Goal: Use online tool/utility: Utilize a website feature to perform a specific function

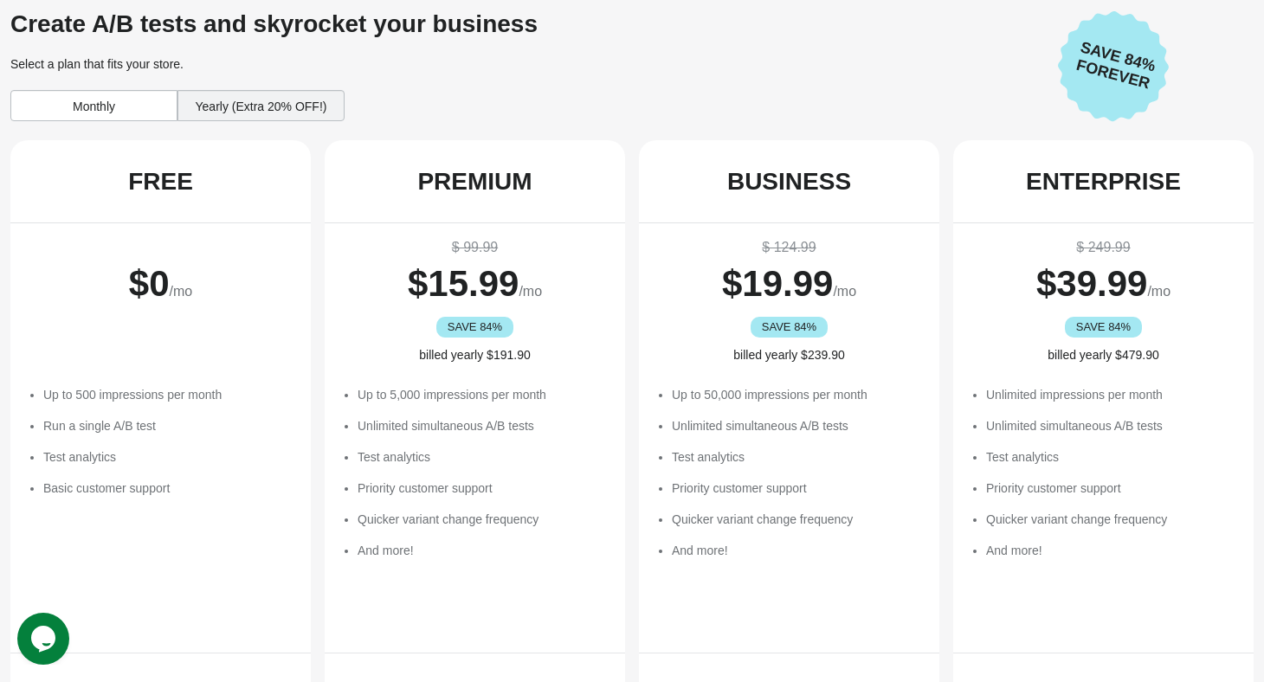
scroll to position [317, 0]
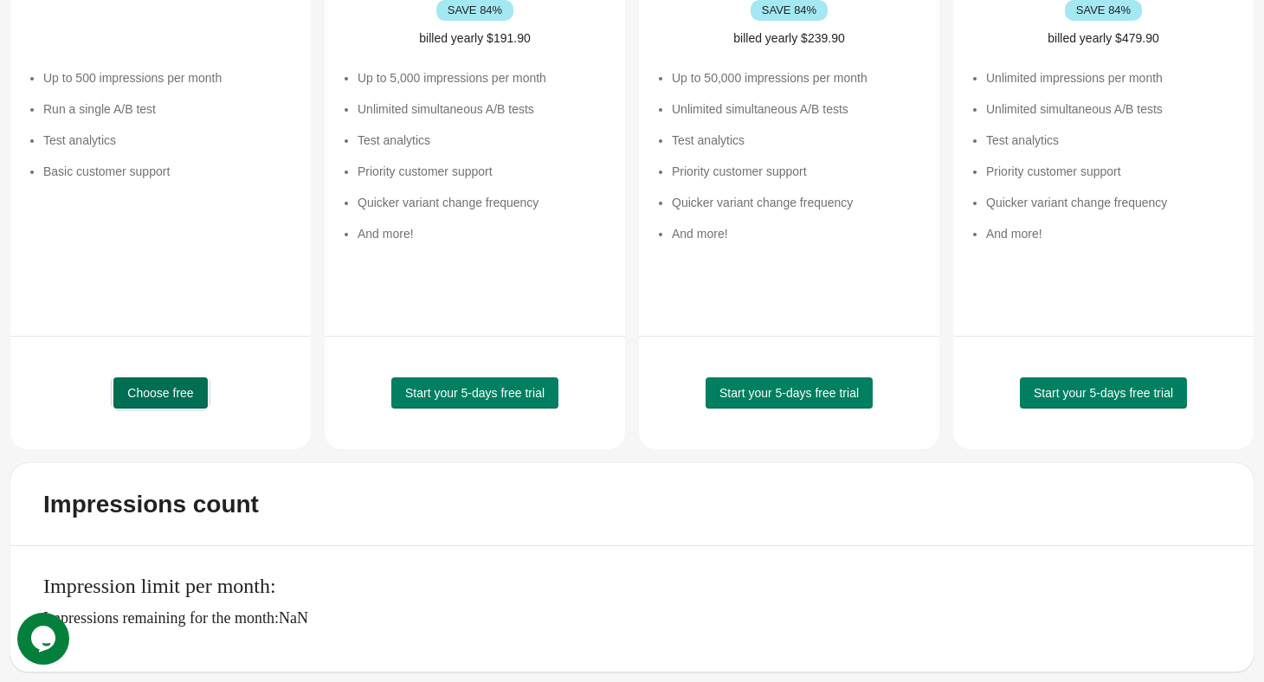
click at [158, 389] on span "Choose free" at bounding box center [160, 393] width 66 height 14
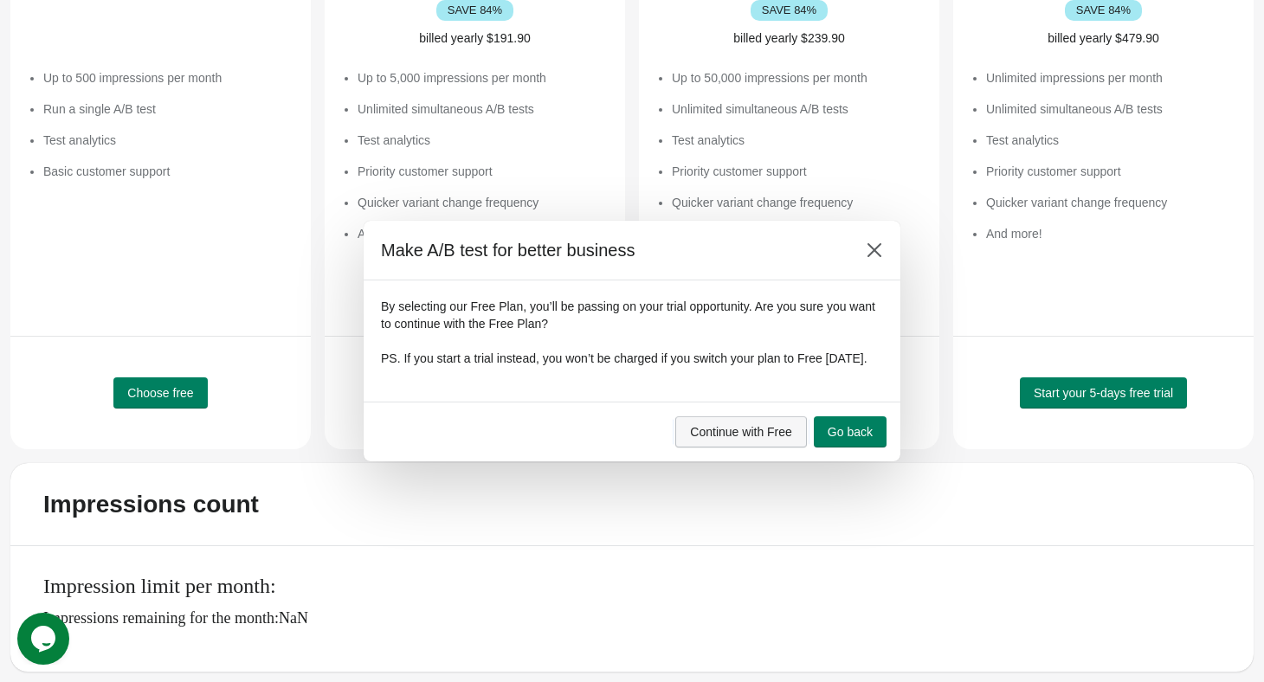
click at [763, 431] on button "Continue with Free" at bounding box center [742, 432] width 132 height 31
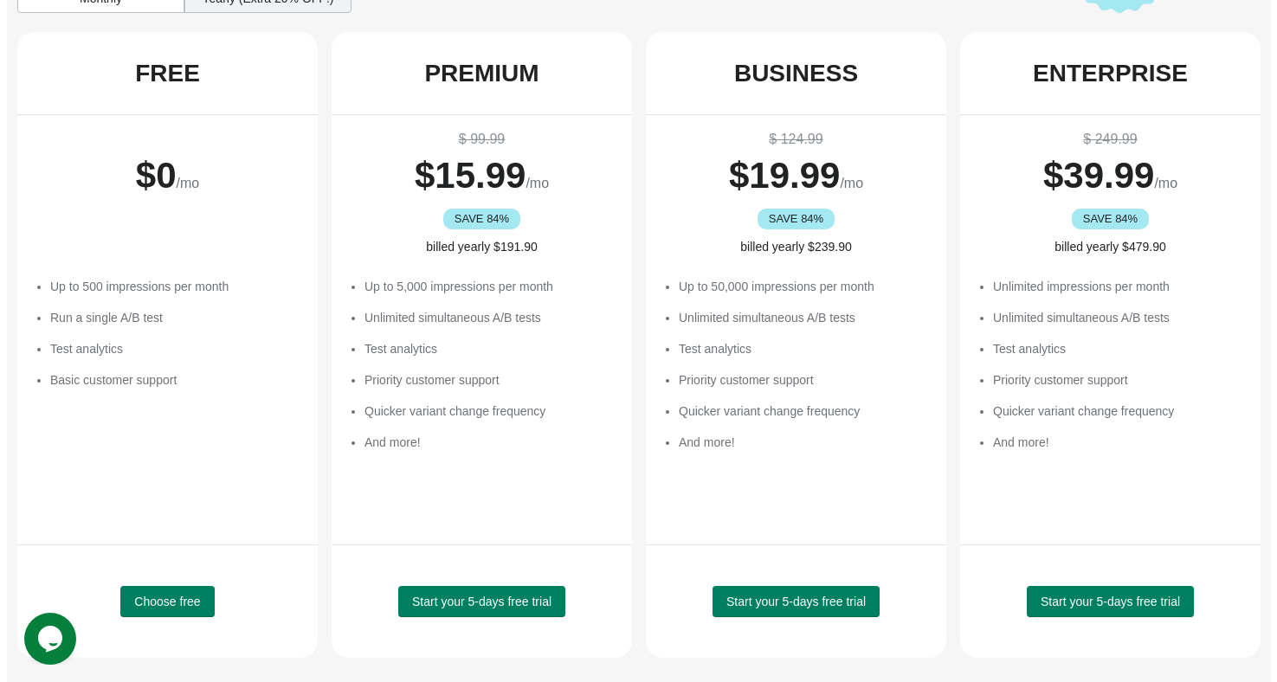
scroll to position [0, 0]
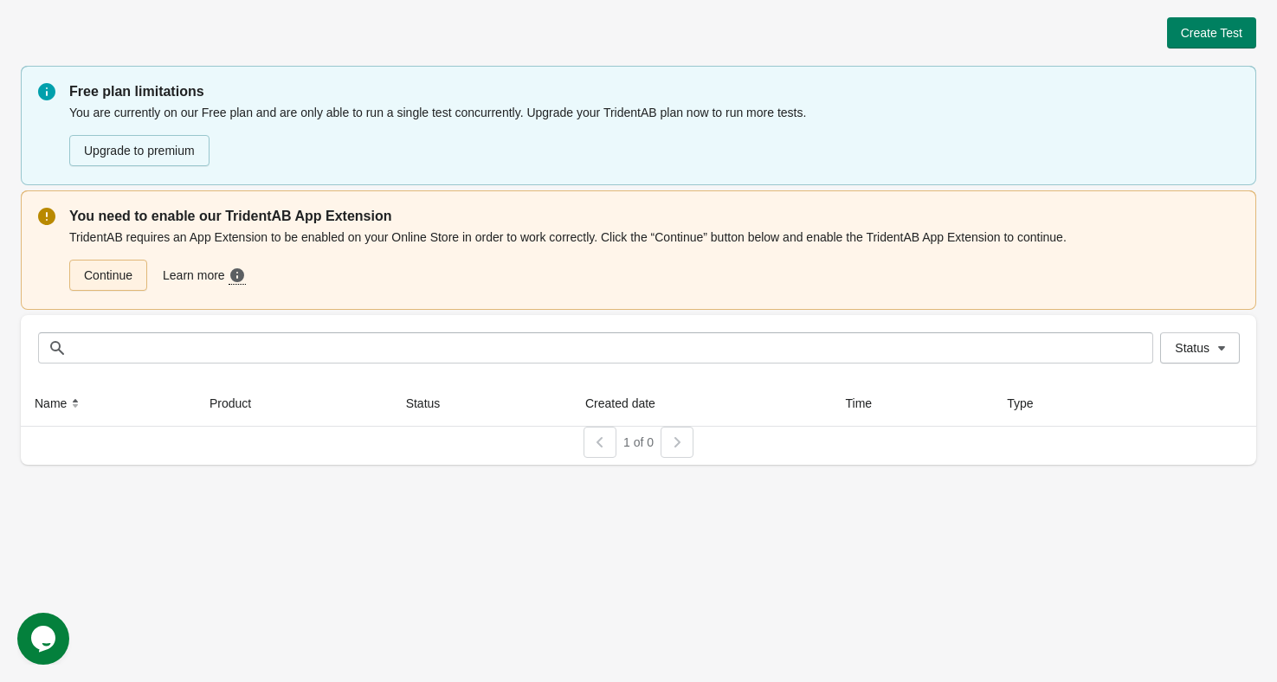
click at [130, 280] on link "Continue" at bounding box center [108, 275] width 78 height 31
click at [1184, 38] on span "Create Test" at bounding box center [1211, 33] width 61 height 14
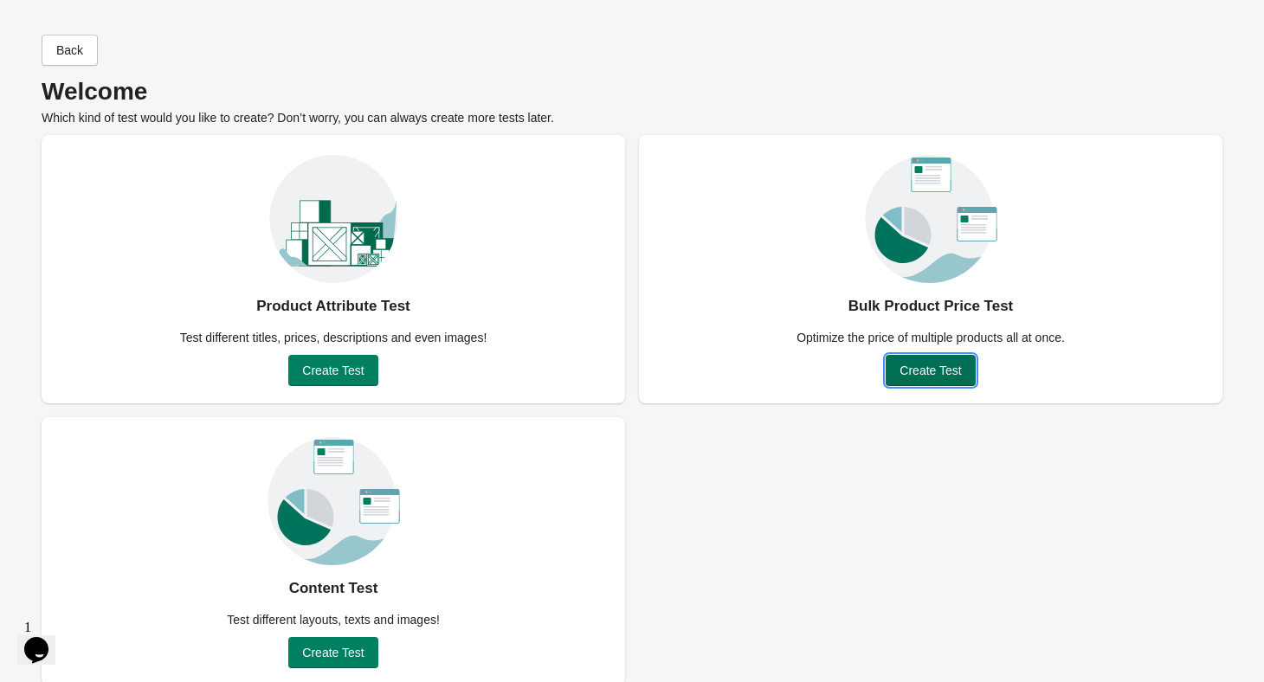
click at [902, 366] on span "Create Test" at bounding box center [930, 371] width 61 height 14
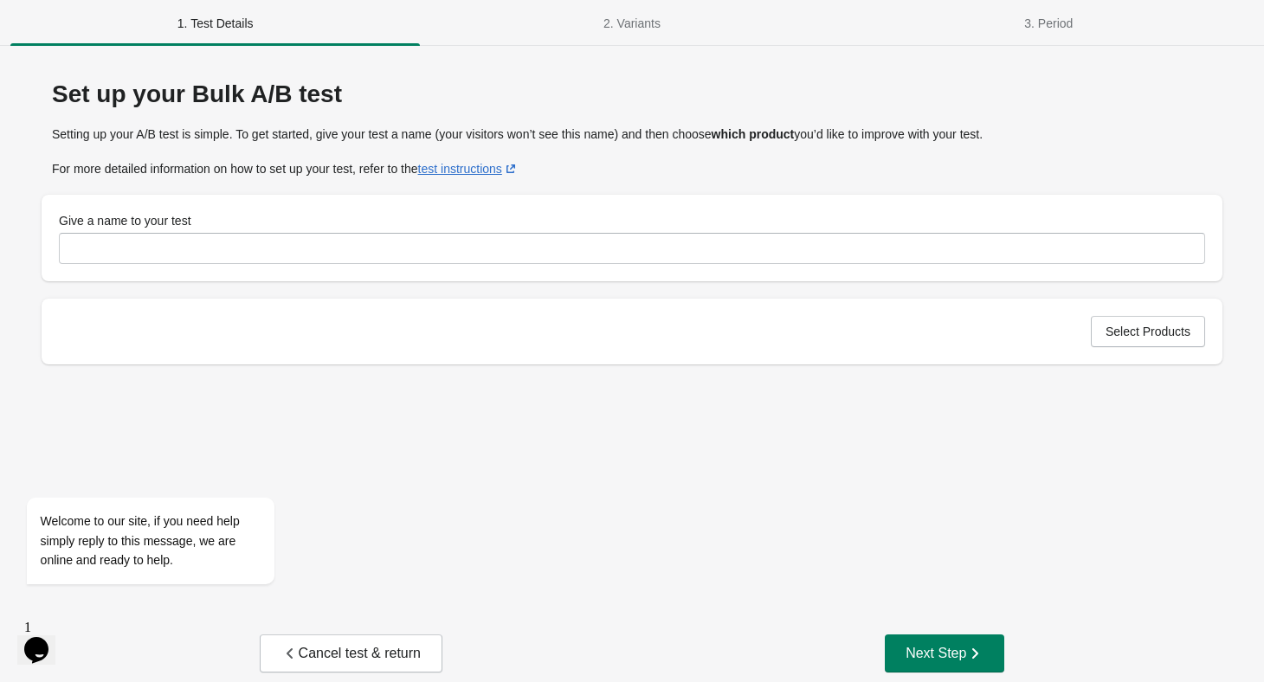
click at [606, 231] on div "Give a name to your test" at bounding box center [632, 238] width 1147 height 52
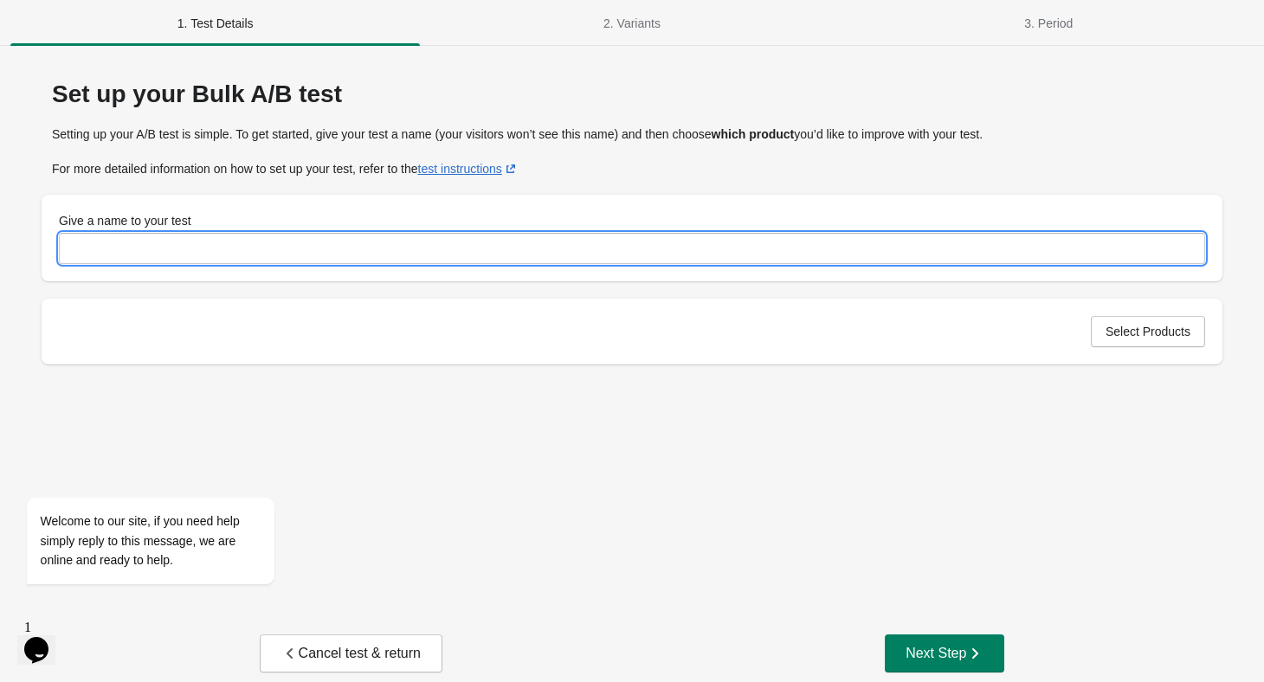
click at [593, 243] on input "Give a name to your test" at bounding box center [632, 248] width 1147 height 31
type input "**********"
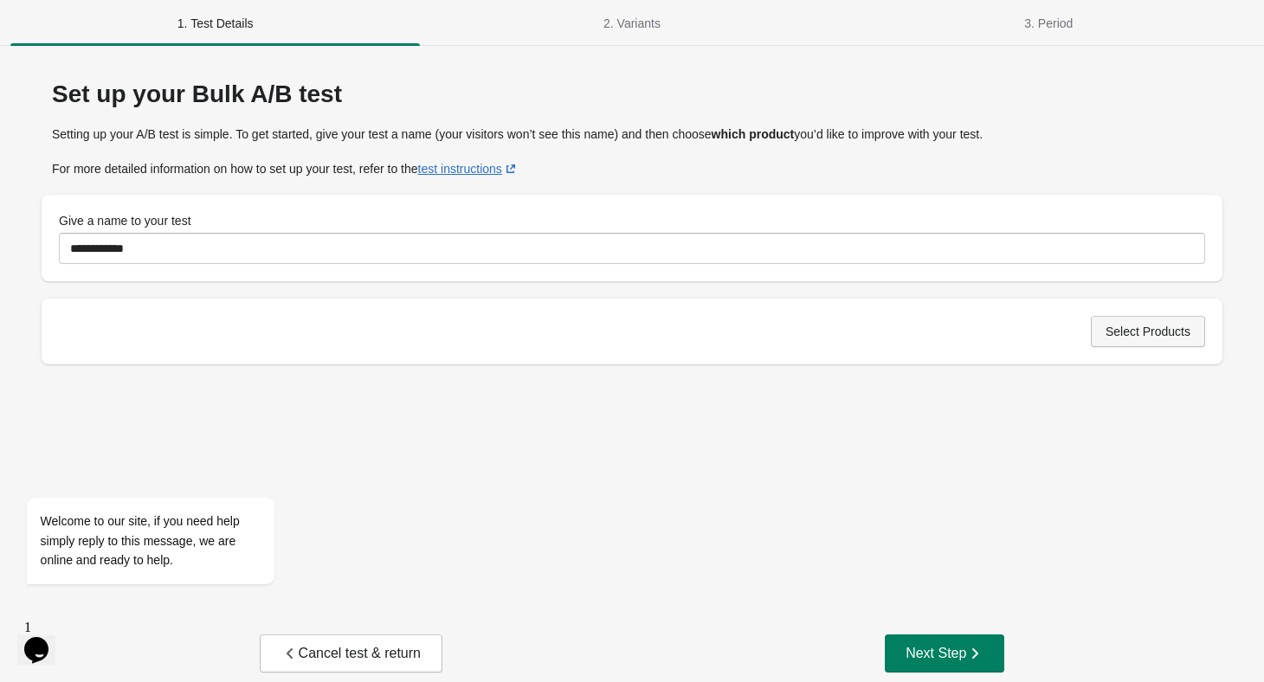
click at [1152, 337] on span "Select Products" at bounding box center [1148, 332] width 85 height 14
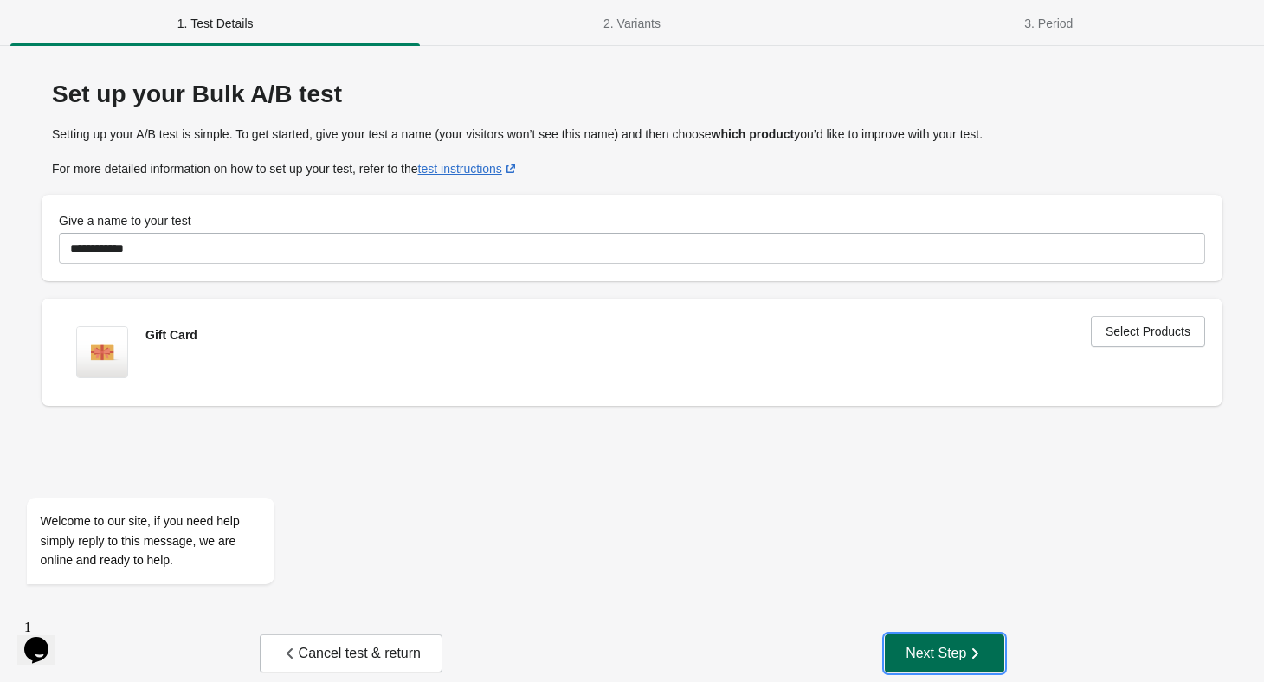
click at [928, 653] on div "Next Step" at bounding box center [945, 653] width 78 height 17
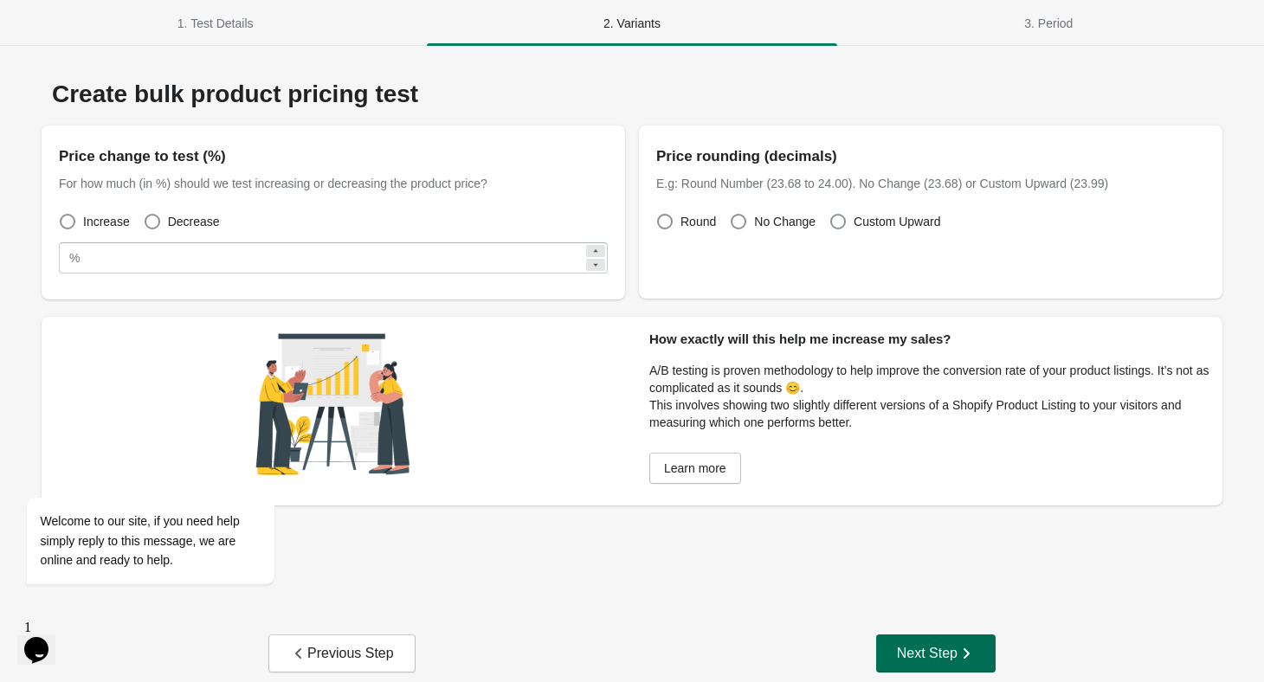
click at [922, 646] on div "Next Step" at bounding box center [936, 653] width 78 height 17
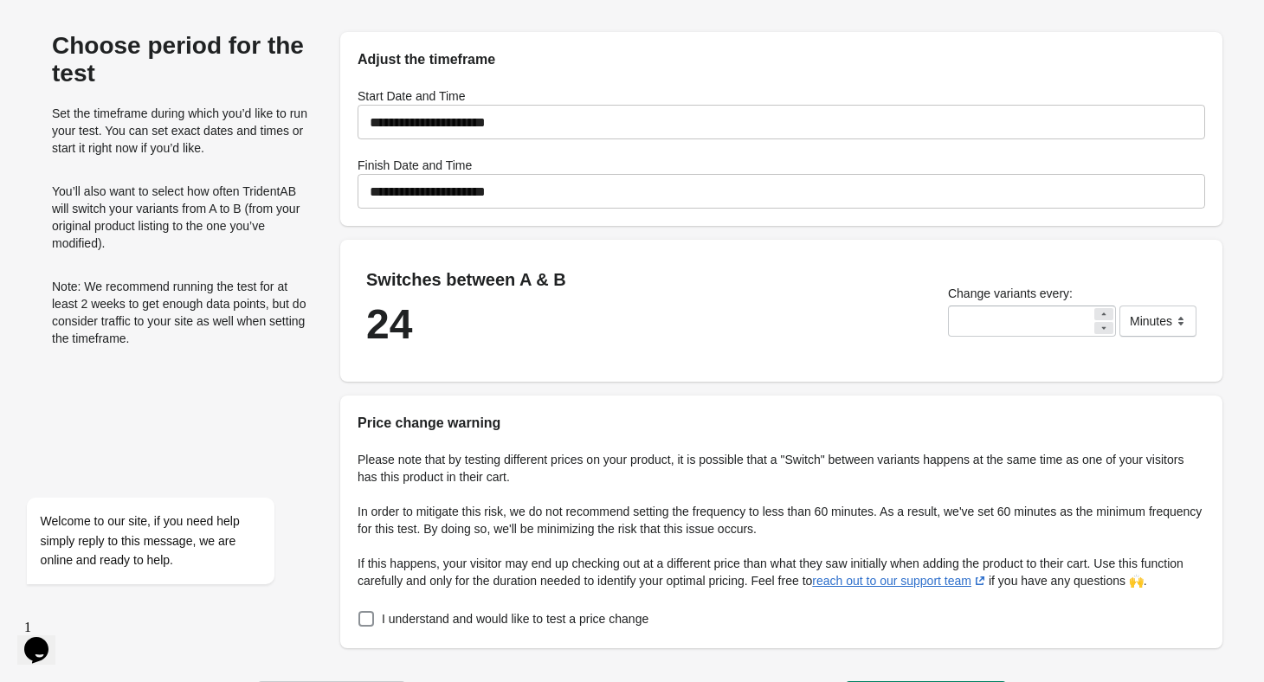
scroll to position [136, 0]
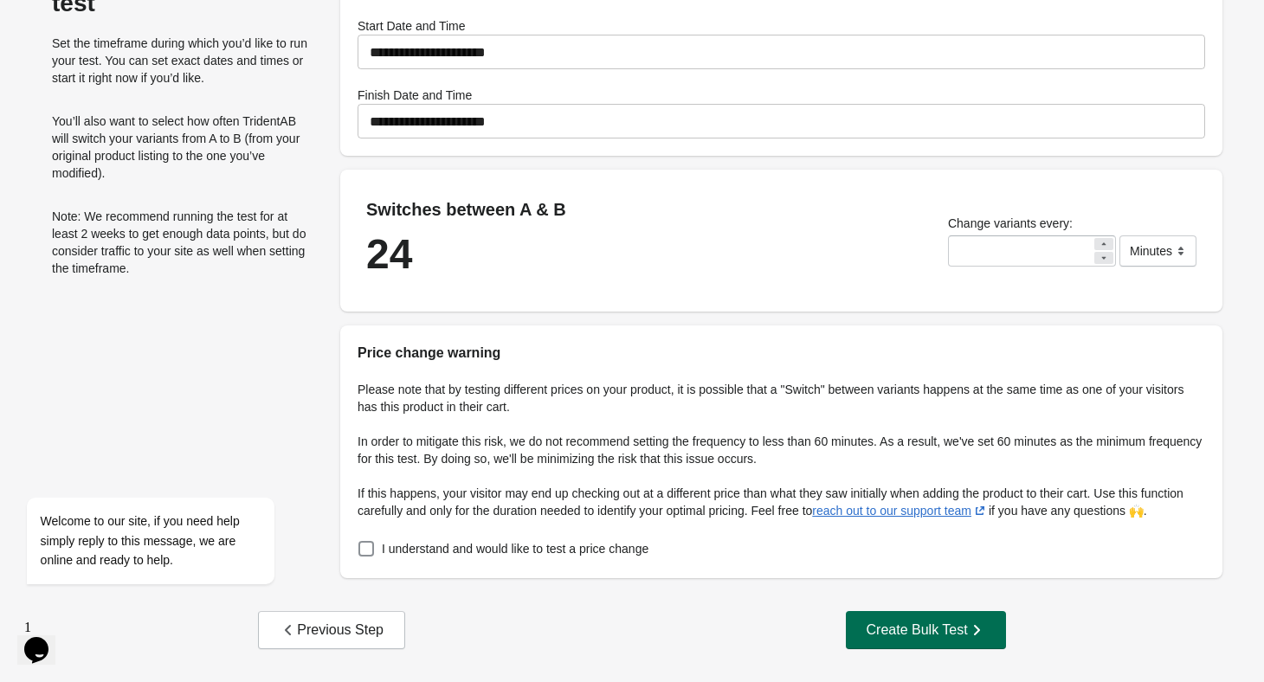
click at [912, 637] on div "Create Bulk Test" at bounding box center [926, 630] width 119 height 17
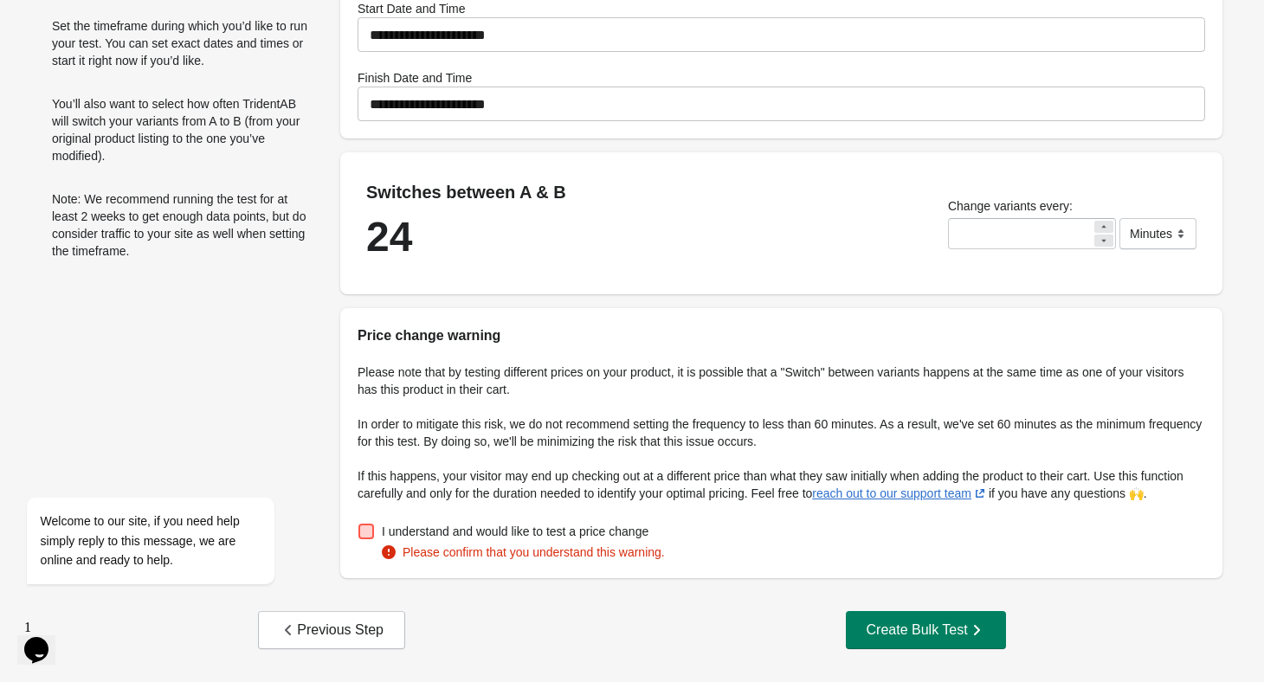
click at [585, 540] on span "I understand and would like to test a price change" at bounding box center [515, 531] width 267 height 17
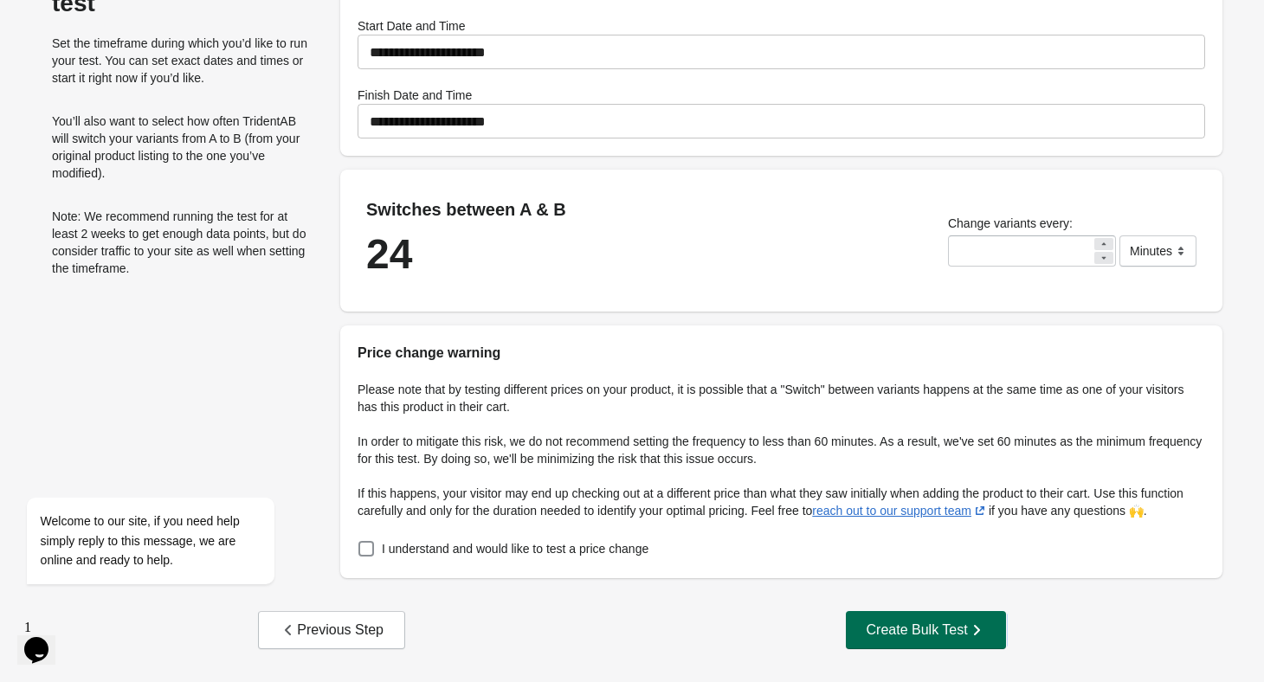
click at [914, 637] on div "Create Bulk Test" at bounding box center [926, 630] width 119 height 17
